Goal: Check status

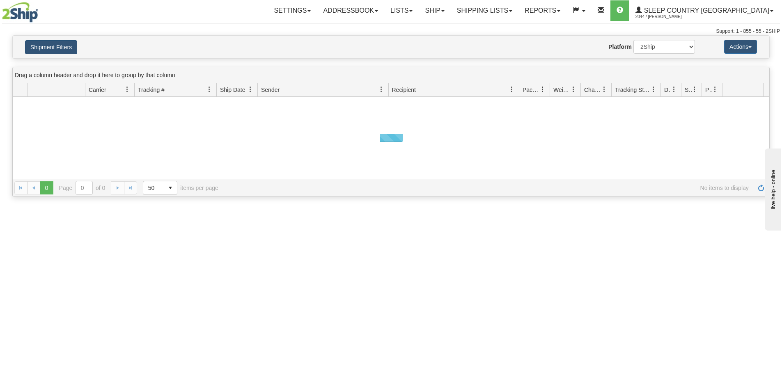
click at [57, 41] on button "Shipment Filters" at bounding box center [51, 47] width 52 height 14
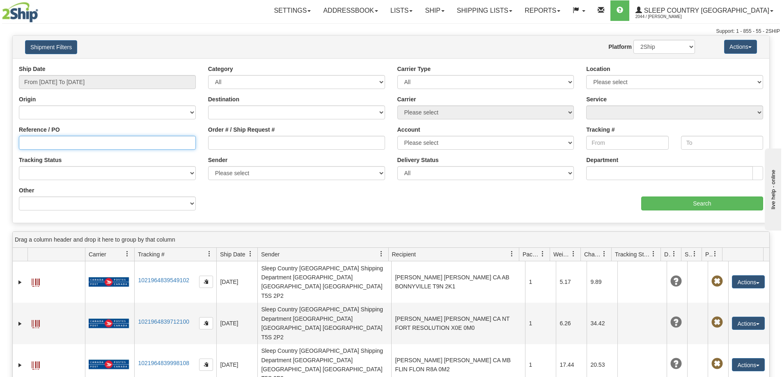
click at [80, 141] on input "Reference / PO" at bounding box center [107, 143] width 177 height 14
paste input "1050309"
type input "1050309"
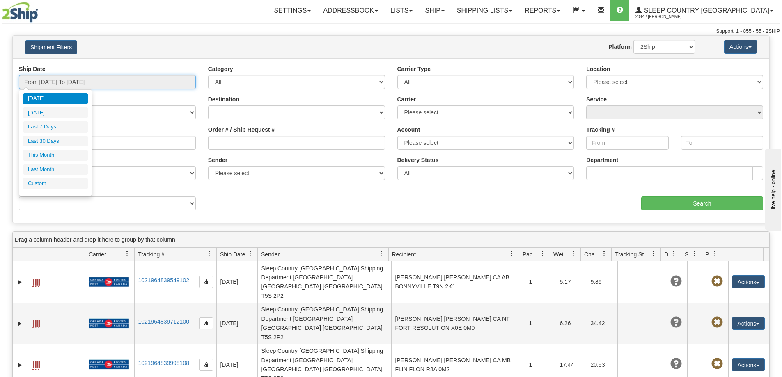
click at [77, 79] on input "From [DATE] To [DATE]" at bounding box center [107, 82] width 177 height 14
click at [61, 143] on li "Last 30 Days" at bounding box center [56, 141] width 66 height 11
type input "From [DATE] To [DATE]"
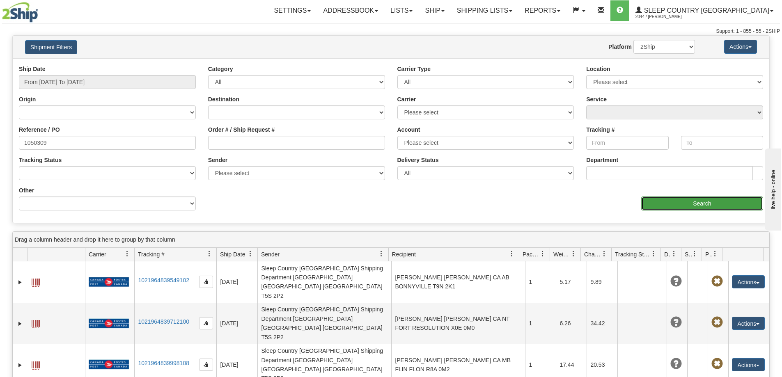
click at [703, 202] on input "Search" at bounding box center [702, 204] width 122 height 14
